Goal: Task Accomplishment & Management: Manage account settings

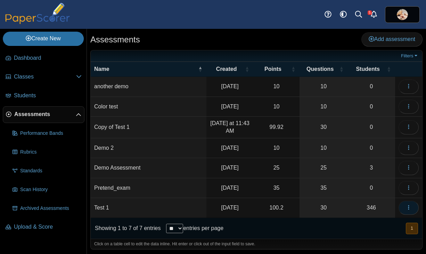
click at [408, 209] on use "button" at bounding box center [408, 207] width 1 height 5
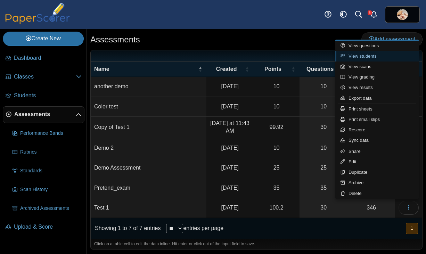
click at [383, 57] on link "View students" at bounding box center [376, 56] width 83 height 10
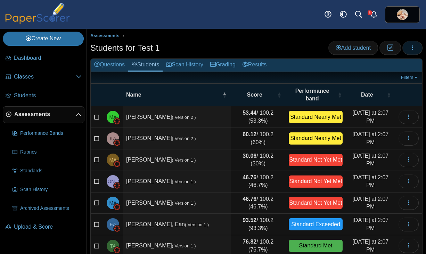
click at [413, 50] on icon "button" at bounding box center [412, 48] width 6 height 6
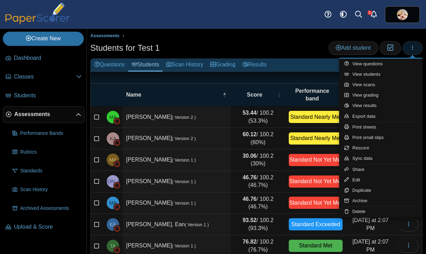
click at [413, 50] on icon "button" at bounding box center [412, 48] width 6 height 6
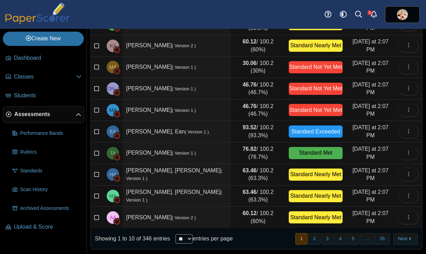
scroll to position [97, 0]
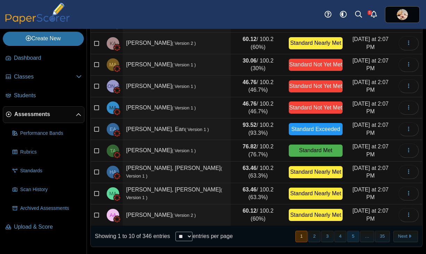
click at [355, 237] on button "5" at bounding box center [353, 236] width 12 height 11
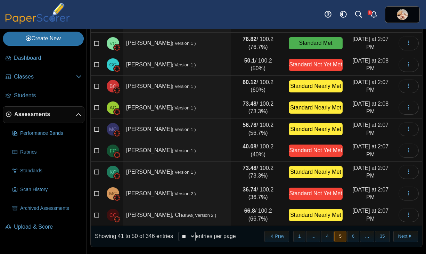
click at [355, 237] on button "6" at bounding box center [353, 236] width 12 height 11
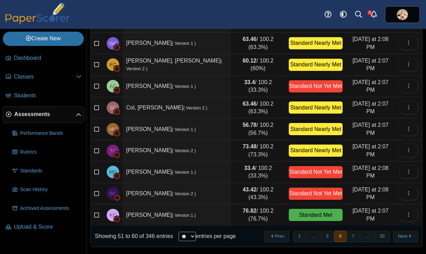
click at [355, 237] on button "7" at bounding box center [353, 236] width 12 height 11
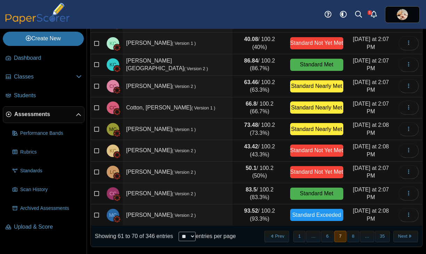
click at [355, 237] on button "8" at bounding box center [353, 236] width 12 height 11
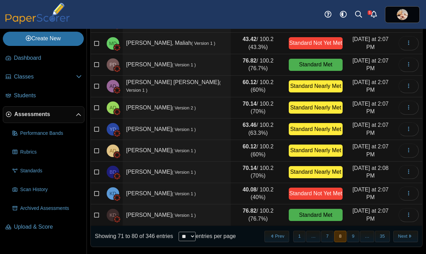
click at [355, 237] on button "9" at bounding box center [353, 236] width 12 height 11
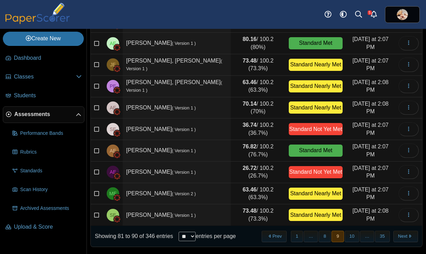
click at [355, 237] on button "10" at bounding box center [352, 236] width 15 height 11
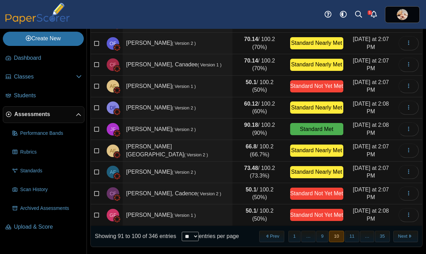
click at [355, 237] on button "11" at bounding box center [352, 236] width 15 height 11
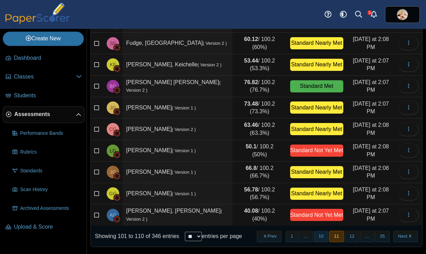
click at [324, 234] on button "10" at bounding box center [321, 236] width 15 height 11
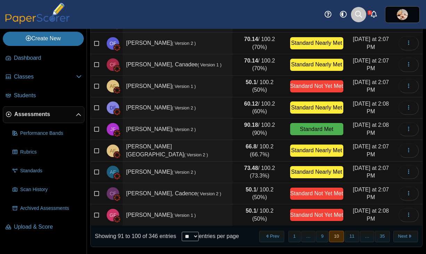
click at [358, 14] on icon at bounding box center [358, 14] width 7 height 7
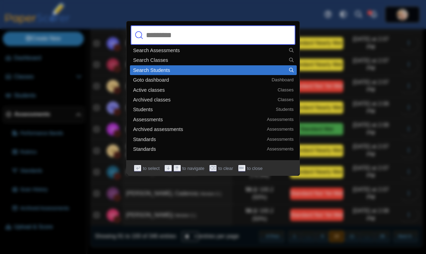
click at [173, 69] on div "Search Students" at bounding box center [213, 70] width 160 height 5
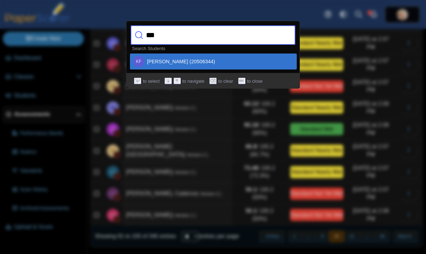
type input "***"
click at [210, 63] on div "KF Kimberly Fox (20506344)" at bounding box center [213, 61] width 160 height 11
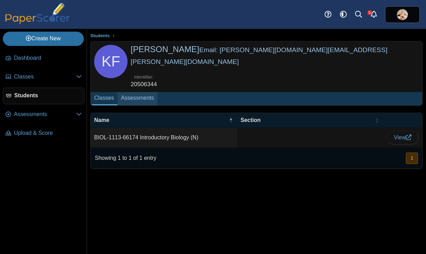
click at [143, 92] on link "Assessments" at bounding box center [137, 98] width 40 height 13
